Goal: Navigation & Orientation: Find specific page/section

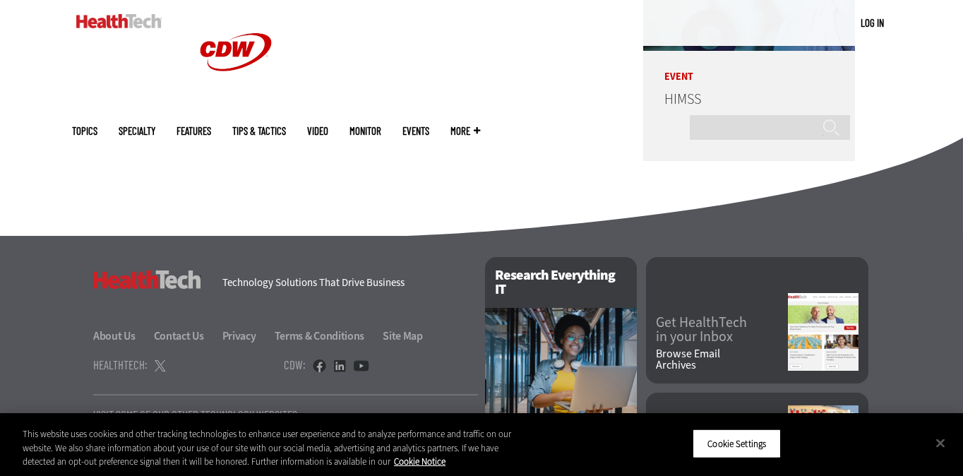
scroll to position [3592, 0]
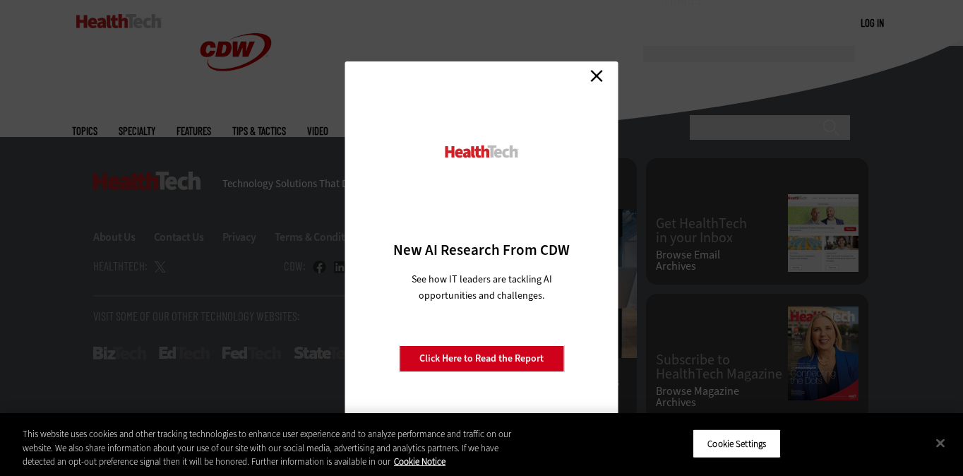
click at [594, 73] on link "Close" at bounding box center [596, 75] width 21 height 21
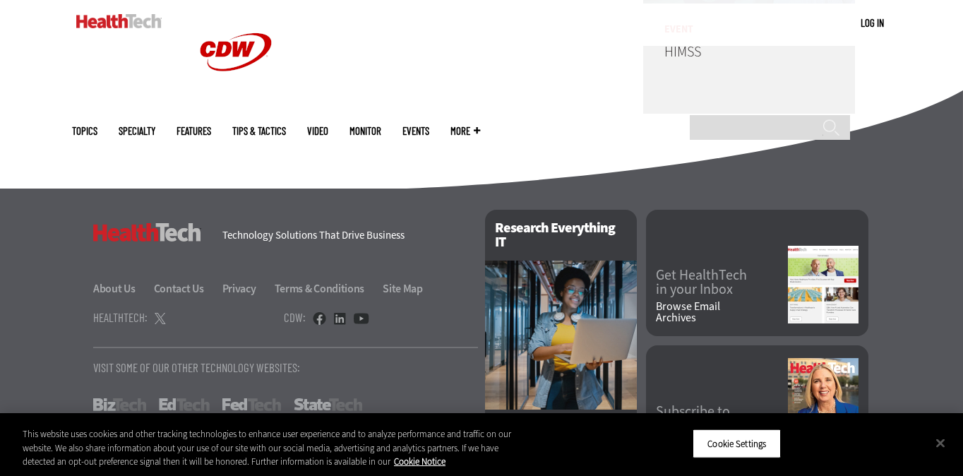
scroll to position [3539, 0]
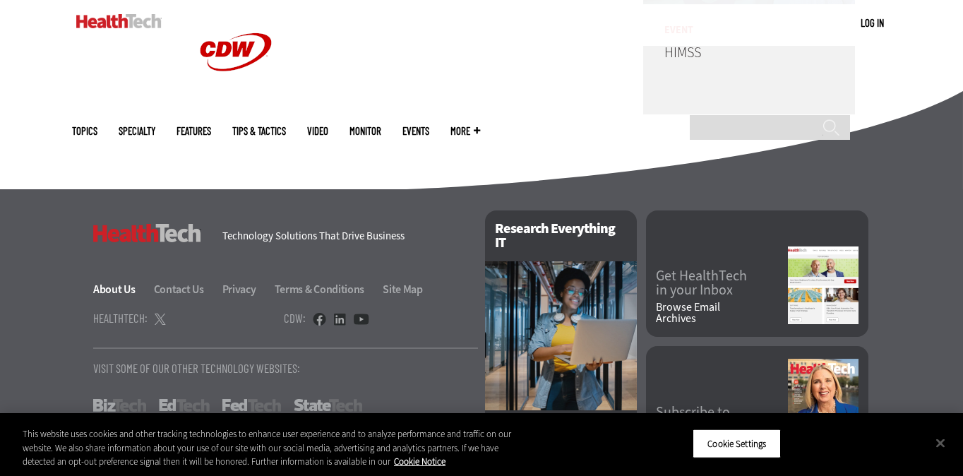
click at [111, 283] on link "About Us" at bounding box center [122, 289] width 59 height 15
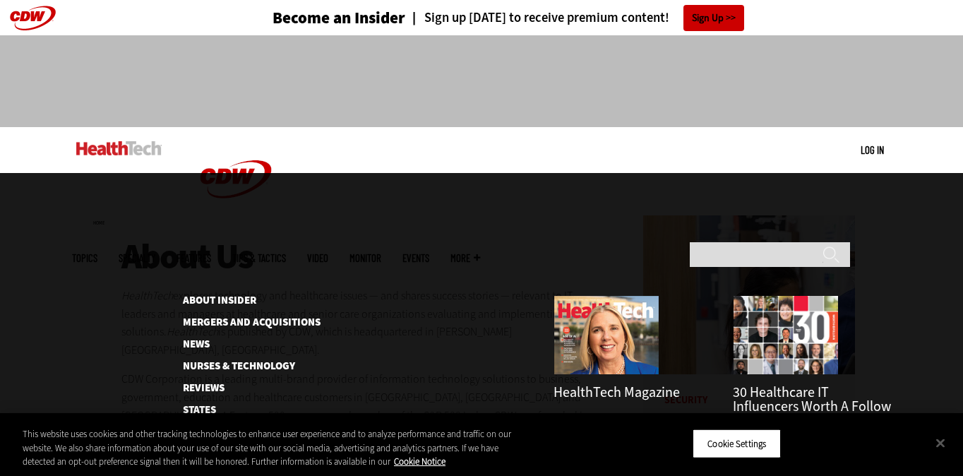
click at [480, 253] on span "More" at bounding box center [466, 258] width 30 height 11
